Goal: Information Seeking & Learning: Learn about a topic

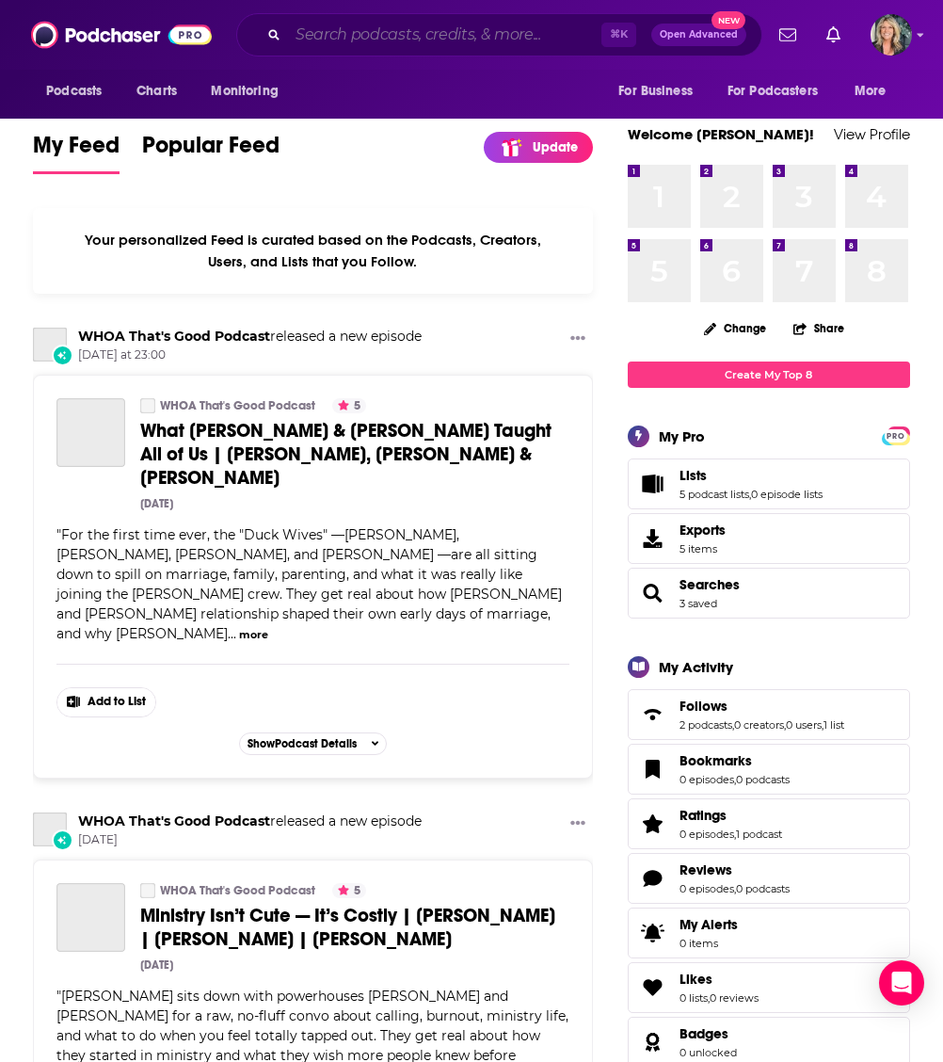
click at [352, 31] on input "Search podcasts, credits, & more..." at bounding box center [444, 35] width 313 height 30
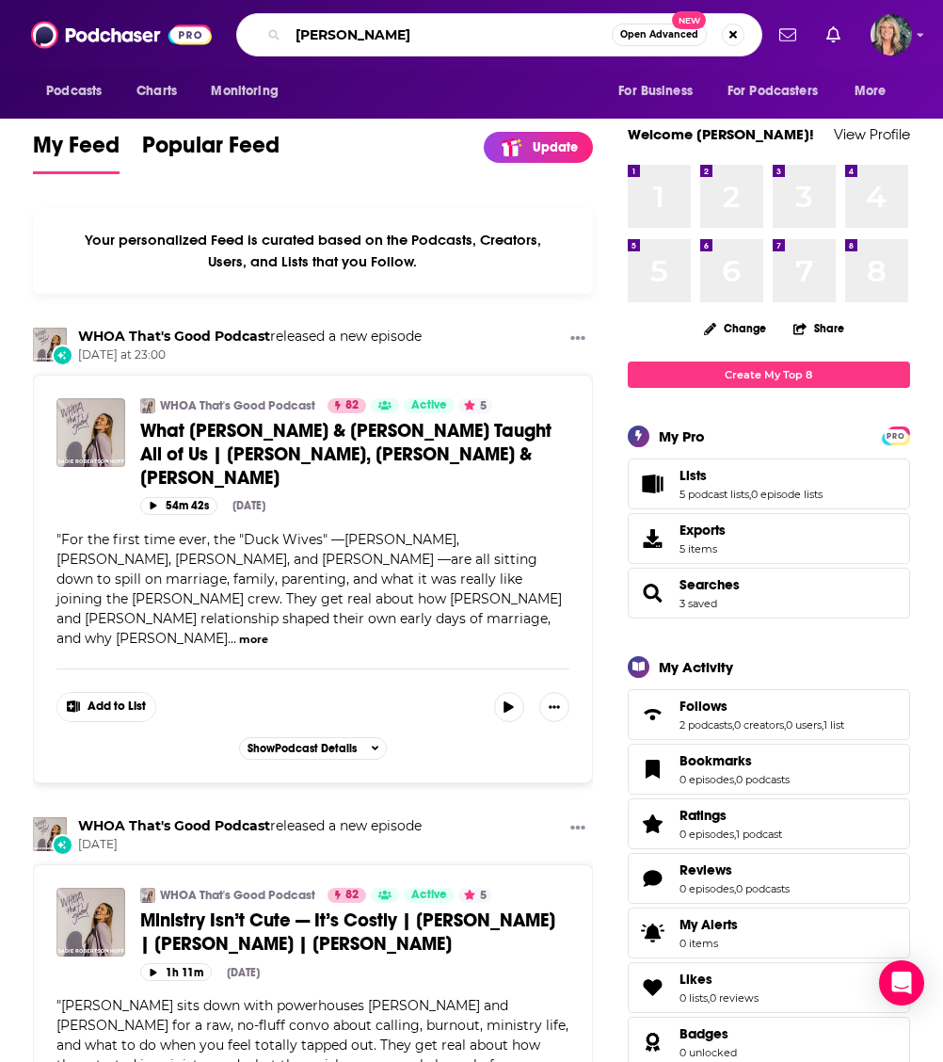
type input "[PERSON_NAME]"
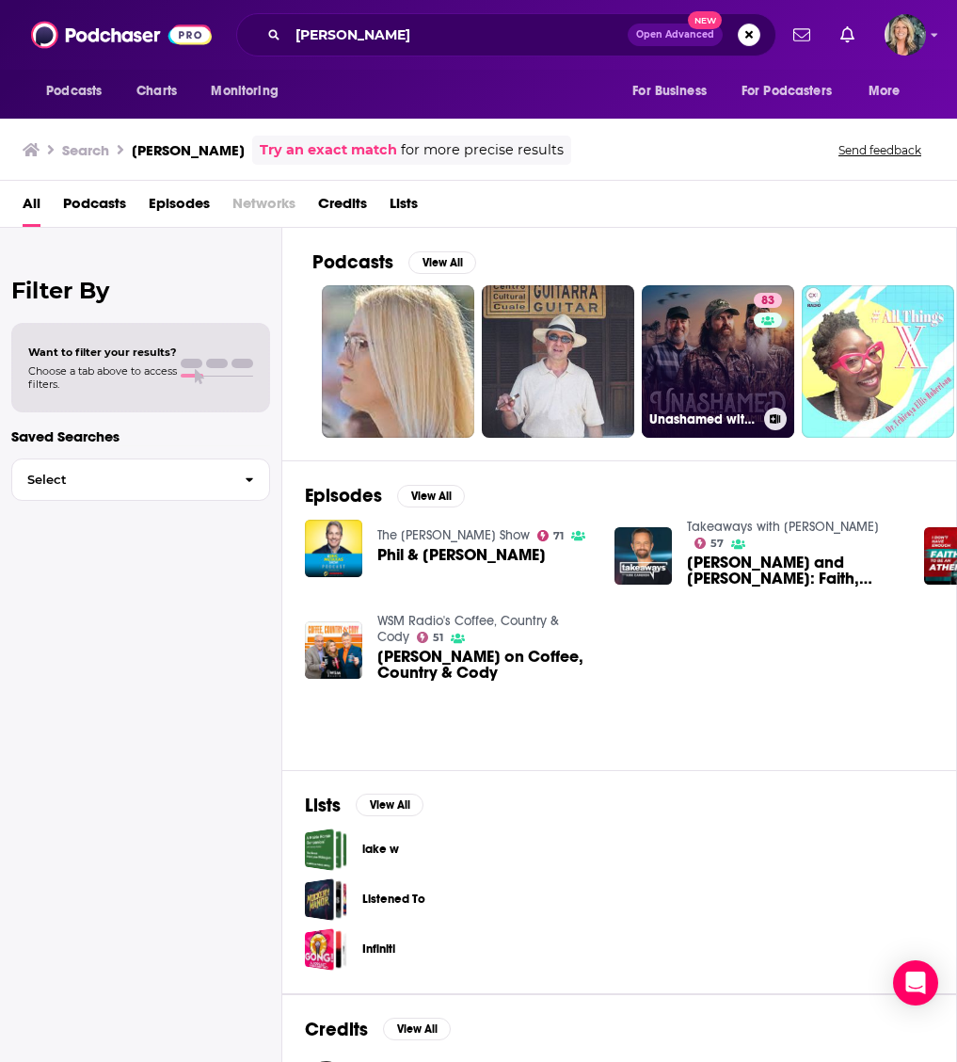
click at [715, 374] on link "83 Unashamed with the [PERSON_NAME] Family" at bounding box center [718, 361] width 152 height 152
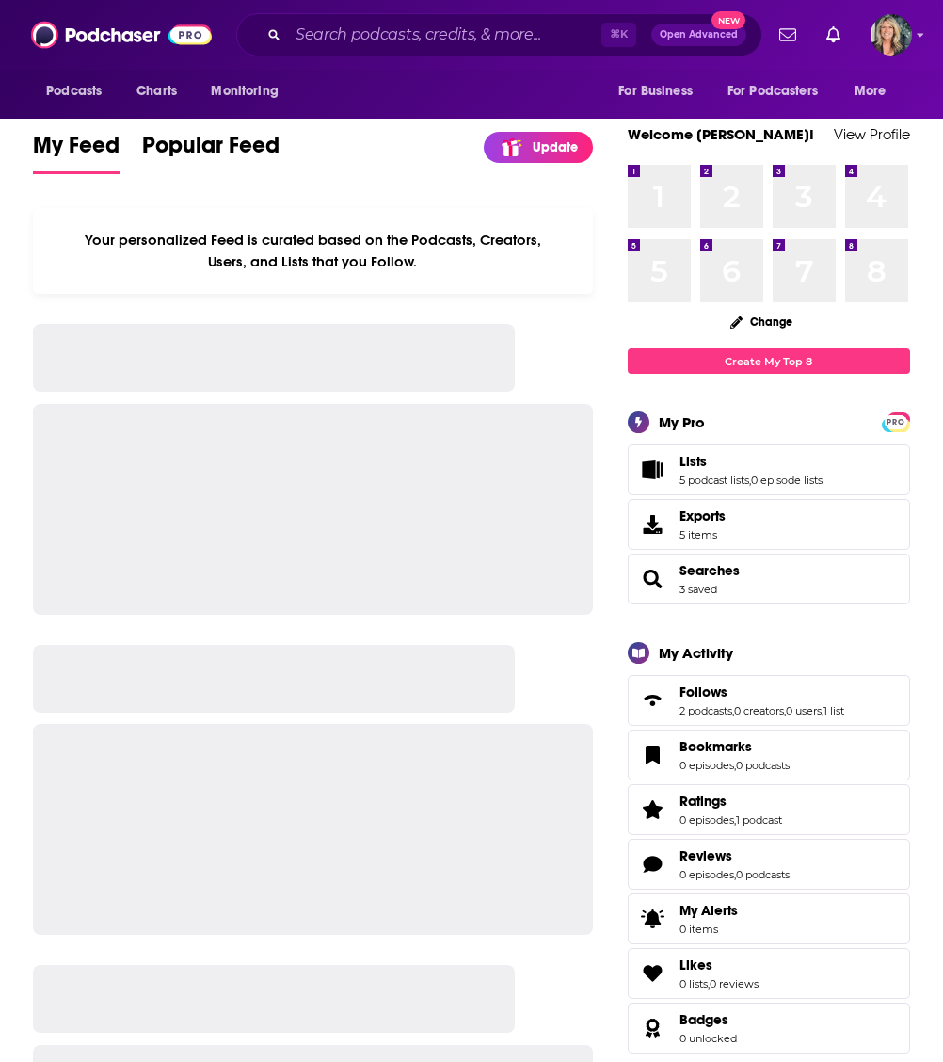
click at [279, 30] on icon "Search podcasts, credits, & more..." at bounding box center [273, 34] width 10 height 10
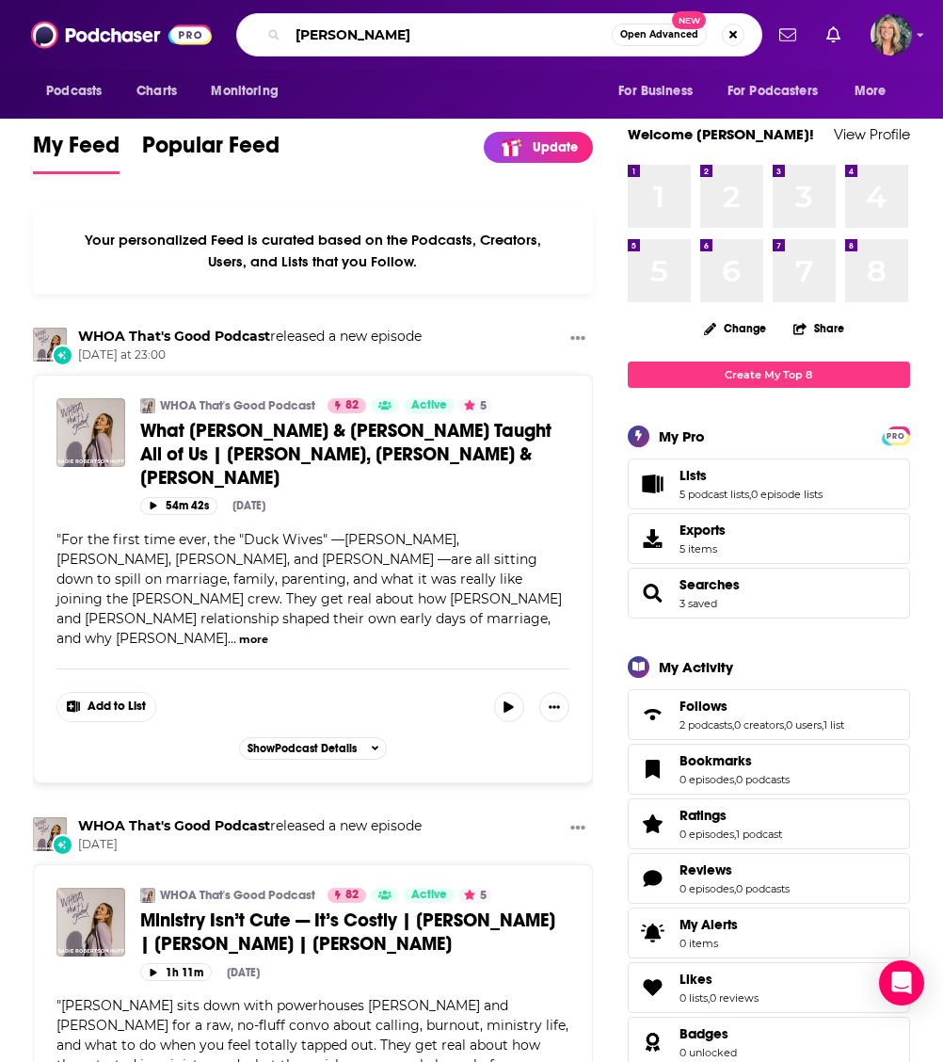
type input "Cash Luna"
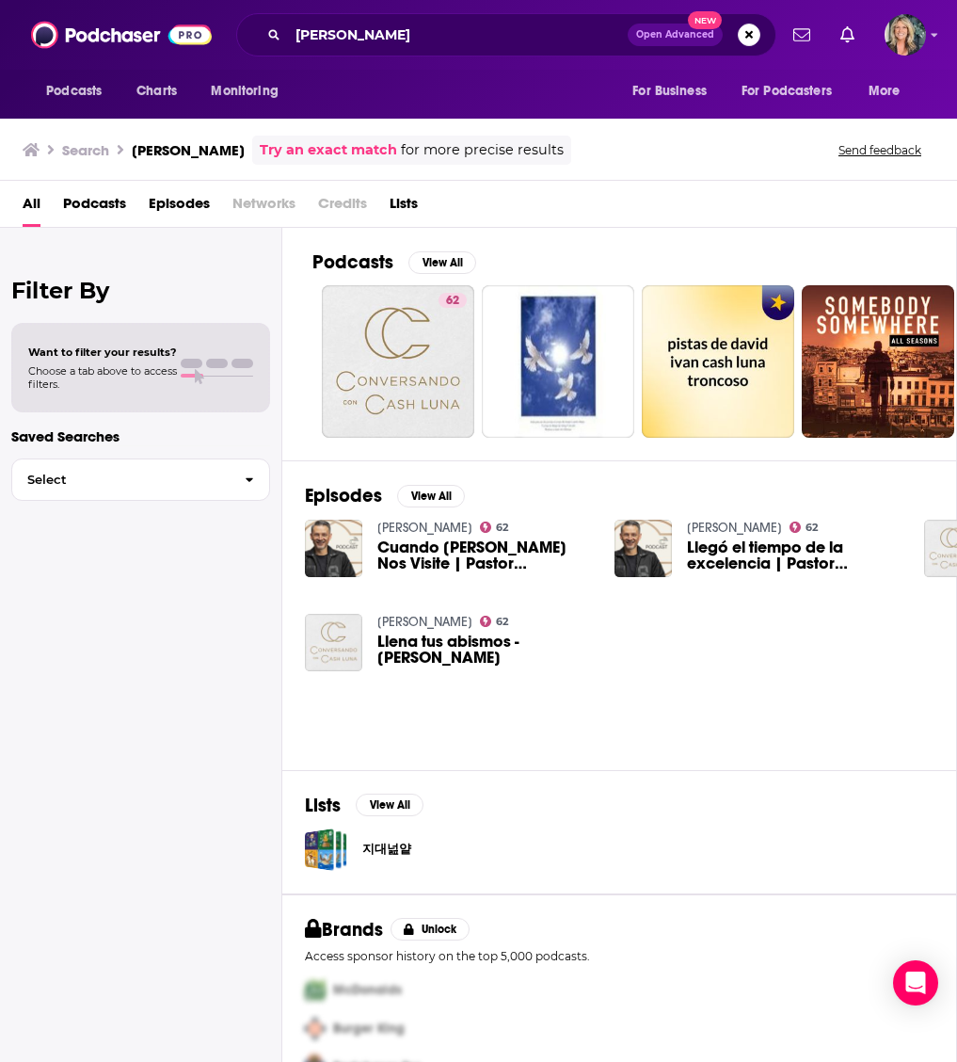
click at [399, 541] on span "Cuando La Duda Nos Visite | Pastor Cash Luna" at bounding box center [484, 555] width 215 height 32
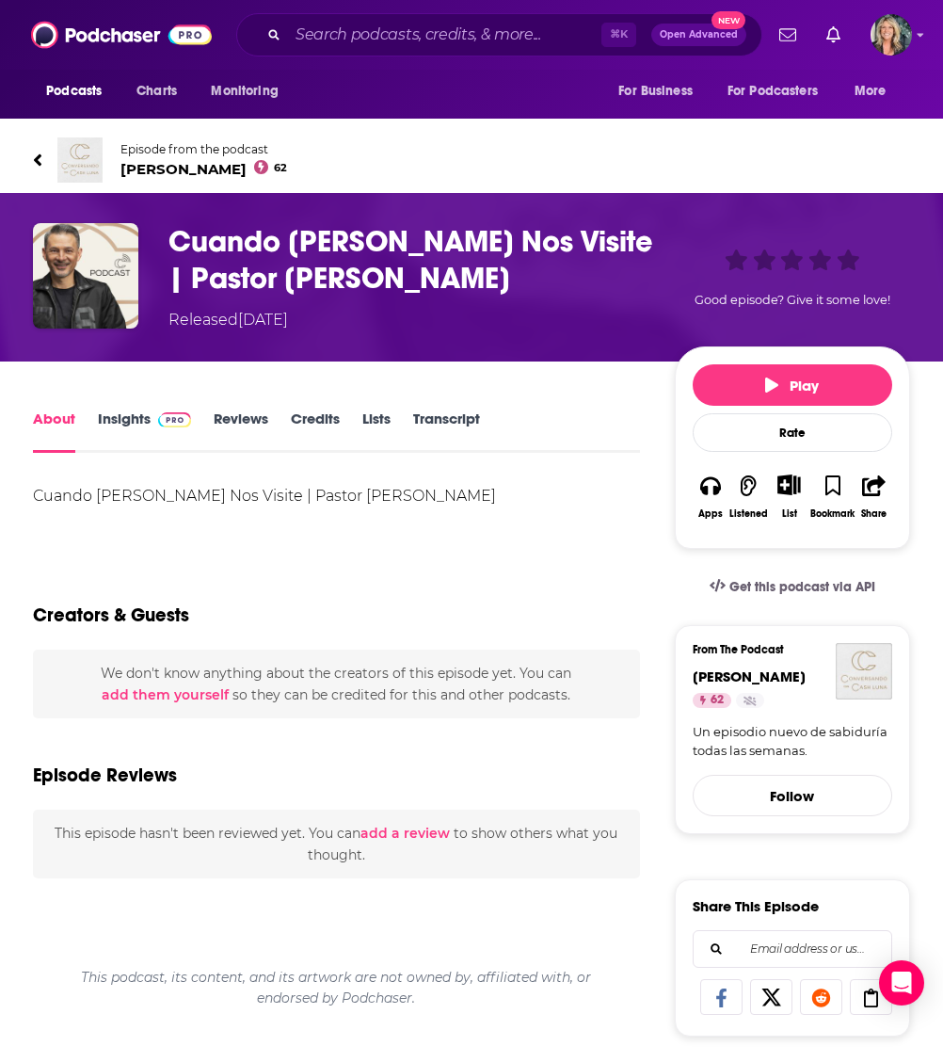
click at [118, 415] on link "Insights" at bounding box center [144, 430] width 93 height 43
